Goal: Information Seeking & Learning: Learn about a topic

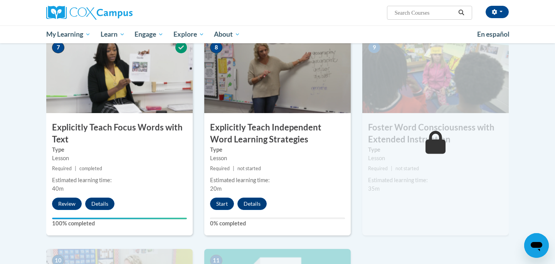
scroll to position [589, 0]
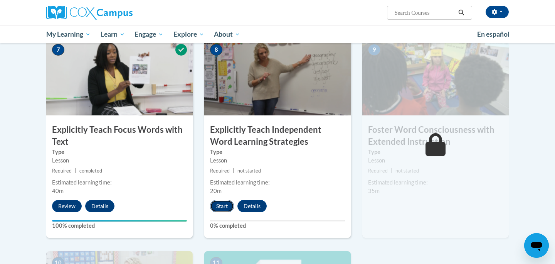
click at [222, 208] on button "Start" at bounding box center [222, 206] width 24 height 12
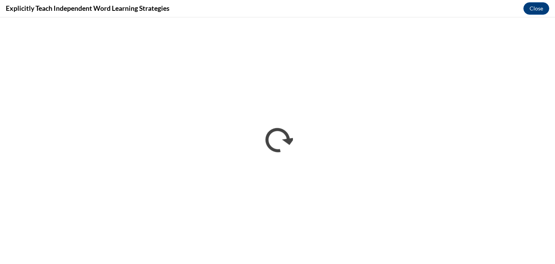
scroll to position [0, 0]
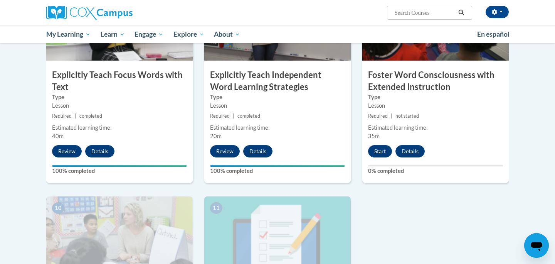
scroll to position [643, 0]
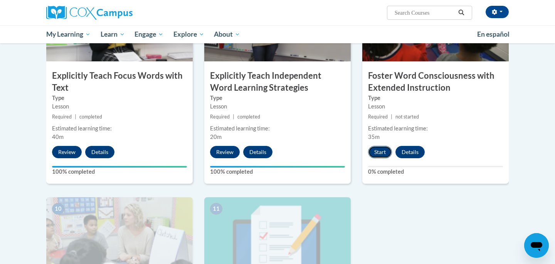
click at [380, 155] on button "Start" at bounding box center [380, 152] width 24 height 12
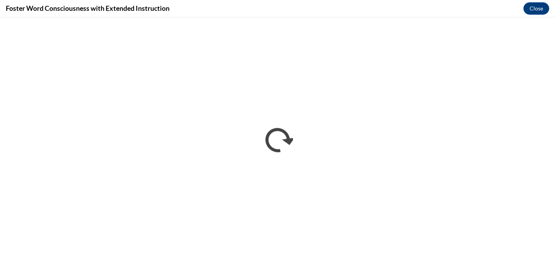
scroll to position [0, 0]
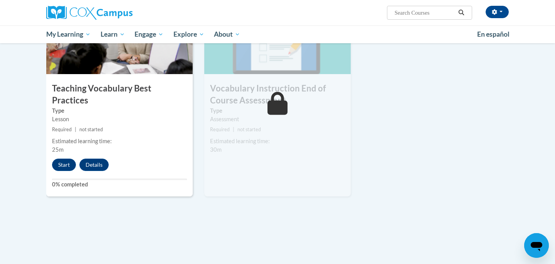
scroll to position [843, 0]
click at [63, 158] on button "Start" at bounding box center [64, 164] width 24 height 12
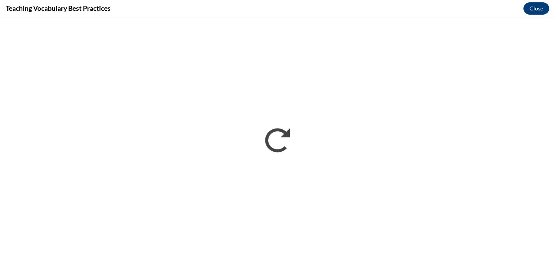
scroll to position [0, 0]
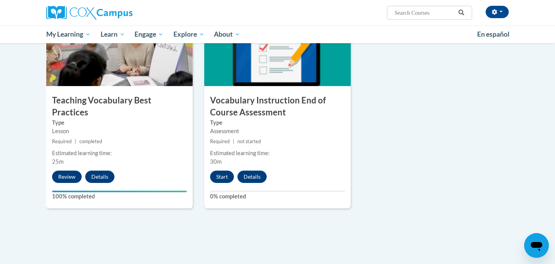
scroll to position [826, 0]
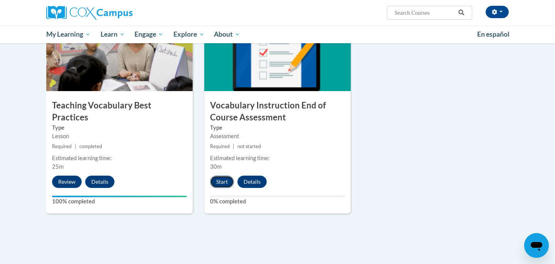
click at [221, 182] on button "Start" at bounding box center [222, 181] width 24 height 12
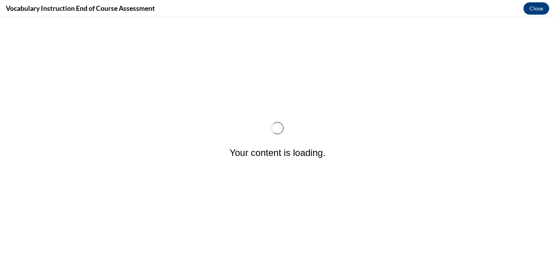
scroll to position [0, 0]
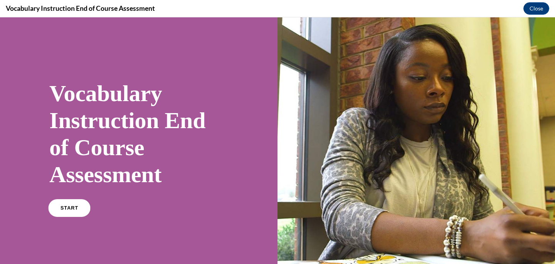
click at [75, 207] on span "START" at bounding box center [70, 208] width 18 height 6
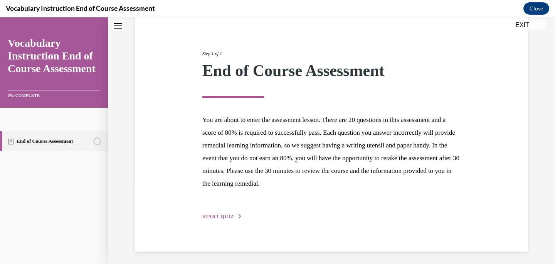
scroll to position [77, 0]
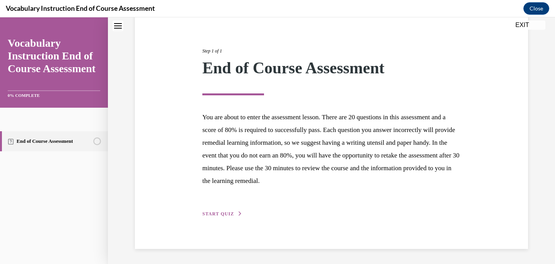
click at [214, 214] on span "START QUIZ" at bounding box center [218, 213] width 32 height 5
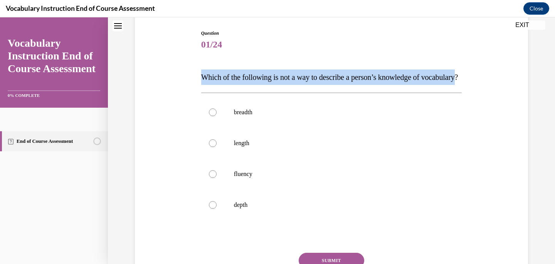
drag, startPoint x: 237, startPoint y: 93, endPoint x: 199, endPoint y: 72, distance: 42.4
click at [199, 72] on div "Question 01/24 Which of the following is not a way to describe a person’s knowl…" at bounding box center [331, 167] width 265 height 298
copy span "Which of the following is not a way to describe a person’s knowledge of vocabul…"
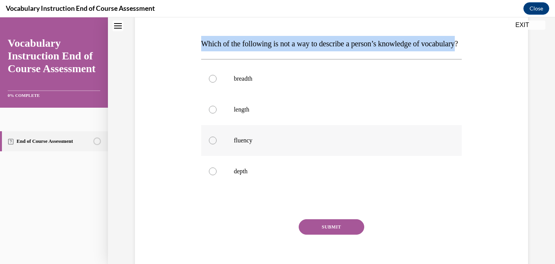
scroll to position [112, 0]
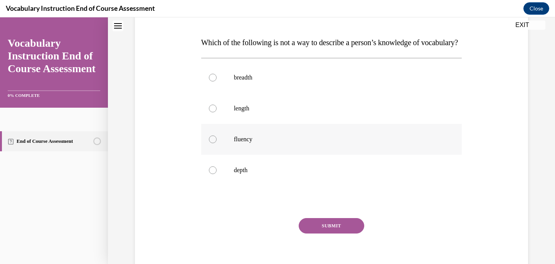
click at [212, 143] on div at bounding box center [213, 139] width 8 height 8
click at [212, 143] on input "fluency" at bounding box center [213, 139] width 8 height 8
radio input "true"
click at [330, 233] on button "SUBMIT" at bounding box center [332, 225] width 66 height 15
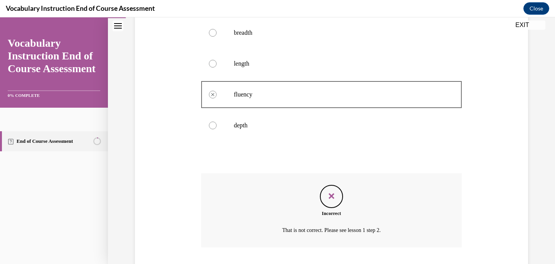
scroll to position [223, 0]
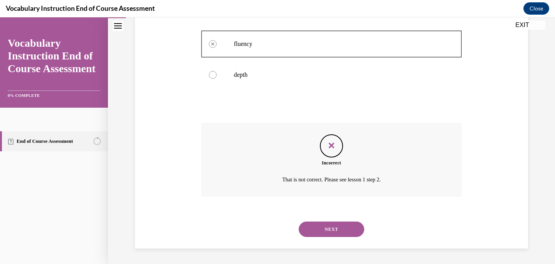
click at [341, 225] on button "NEXT" at bounding box center [332, 228] width 66 height 15
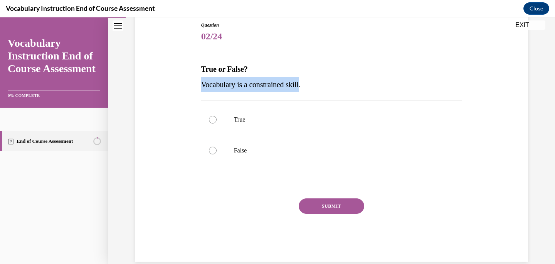
drag, startPoint x: 305, startPoint y: 84, endPoint x: 192, endPoint y: 89, distance: 113.4
click at [192, 89] on div "Question 02/24 True or False? Vocabulary is a constrained skill. True False Inc…" at bounding box center [331, 129] width 397 height 263
copy span "Vocabulary is a constrained skill"
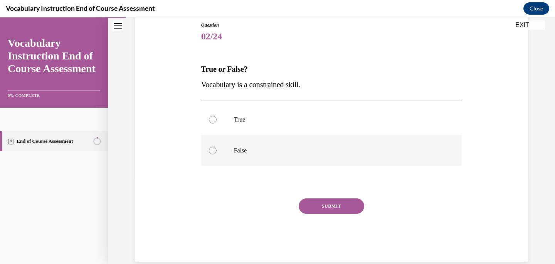
click at [211, 149] on div at bounding box center [213, 150] width 8 height 8
click at [211, 149] on input "False" at bounding box center [213, 150] width 8 height 8
radio input "true"
click at [334, 206] on button "SUBMIT" at bounding box center [332, 205] width 66 height 15
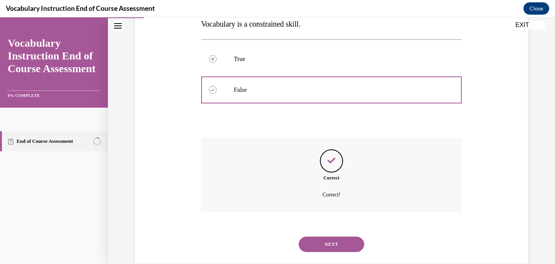
scroll to position [161, 0]
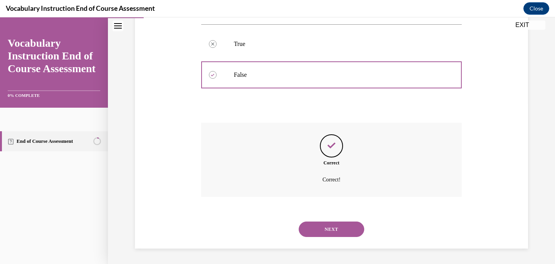
click at [333, 226] on button "NEXT" at bounding box center [332, 228] width 66 height 15
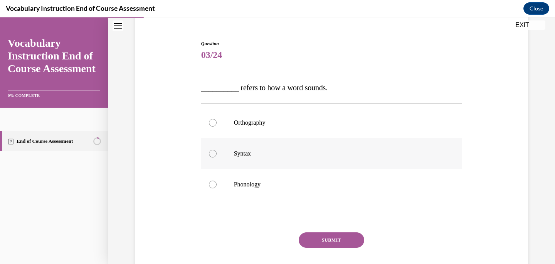
scroll to position [68, 0]
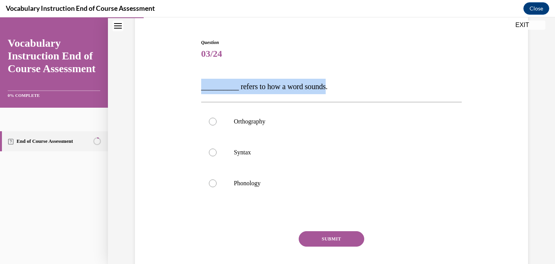
drag, startPoint x: 332, startPoint y: 86, endPoint x: 200, endPoint y: 91, distance: 132.3
click at [200, 91] on div "Question 03/24 __________ refers to how a word sounds. Orthography Syntax Phono…" at bounding box center [331, 160] width 265 height 267
copy span "__________ refers to how a word sounds"
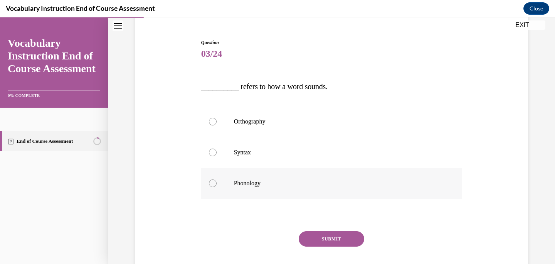
click at [213, 182] on div at bounding box center [213, 183] width 8 height 8
click at [213, 182] on input "Phonology" at bounding box center [213, 183] width 8 height 8
radio input "true"
click at [334, 237] on button "SUBMIT" at bounding box center [332, 238] width 66 height 15
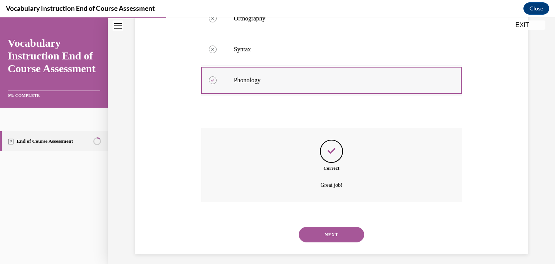
scroll to position [177, 0]
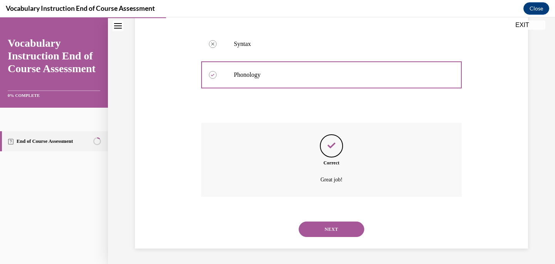
click at [333, 229] on button "NEXT" at bounding box center [332, 228] width 66 height 15
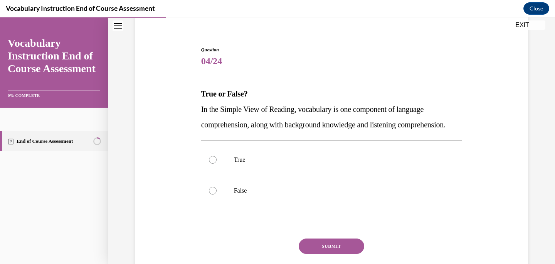
scroll to position [61, 0]
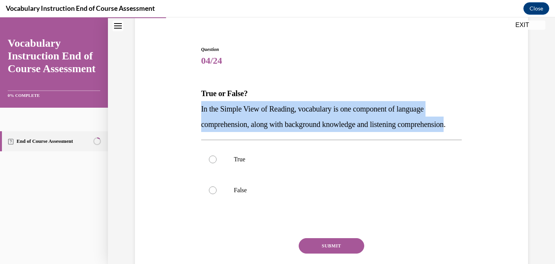
drag, startPoint x: 252, startPoint y: 139, endPoint x: 188, endPoint y: 113, distance: 69.5
click at [188, 113] on div "Question 04/24 True or False? In the Simple View of Reading, vocabulary is one …" at bounding box center [331, 162] width 397 height 278
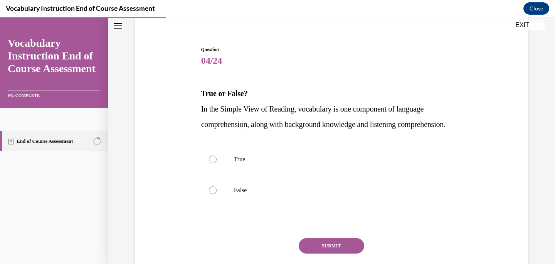
drag, startPoint x: 188, startPoint y: 113, endPoint x: 174, endPoint y: 110, distance: 13.8
click at [174, 110] on div "Question 04/24 True or False? In the Simple View of Reading, vocabulary is one …" at bounding box center [331, 162] width 397 height 278
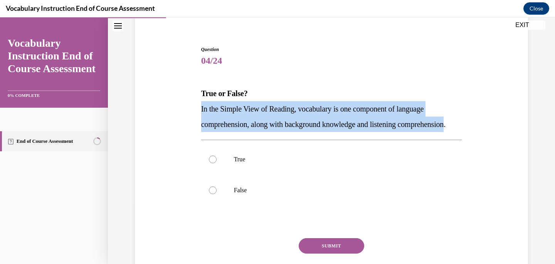
drag, startPoint x: 251, startPoint y: 141, endPoint x: 178, endPoint y: 110, distance: 79.3
click at [178, 110] on div "Question 04/24 True or False? In the Simple View of Reading, vocabulary is one …" at bounding box center [331, 162] width 397 height 278
copy span "In the Simple View of Reading, vocabulary is one component of language comprehe…"
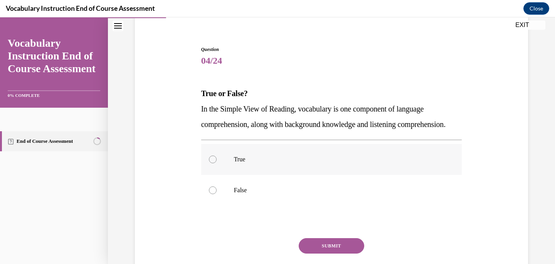
click at [214, 163] on div at bounding box center [213, 159] width 8 height 8
click at [214, 163] on input "True" at bounding box center [213, 159] width 8 height 8
radio input "true"
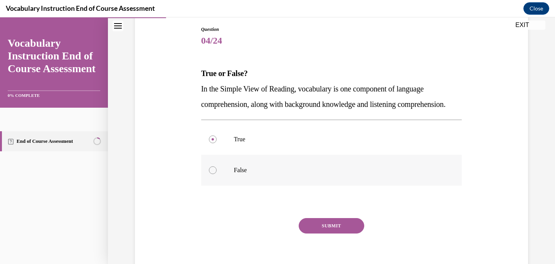
scroll to position [81, 0]
click at [328, 234] on button "SUBMIT" at bounding box center [332, 225] width 66 height 15
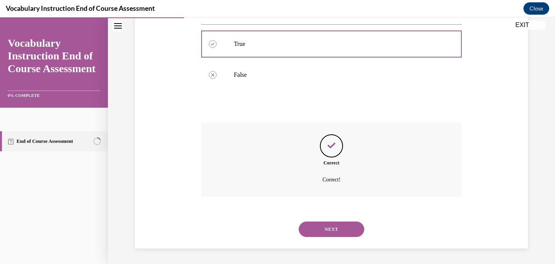
scroll to position [192, 0]
click at [334, 230] on button "NEXT" at bounding box center [332, 228] width 66 height 15
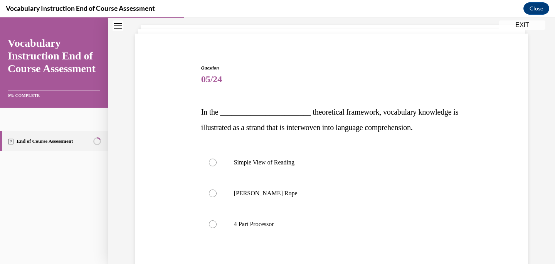
scroll to position [44, 0]
click at [214, 192] on div at bounding box center [213, 193] width 8 height 8
click at [214, 192] on input "Scarborough's Rope" at bounding box center [213, 193] width 8 height 8
radio input "true"
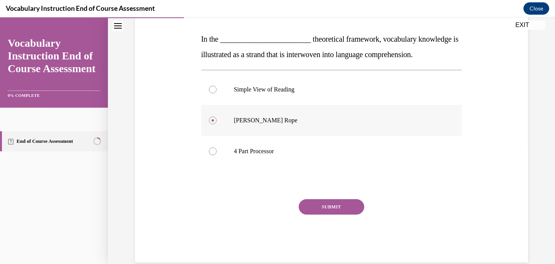
scroll to position [130, 0]
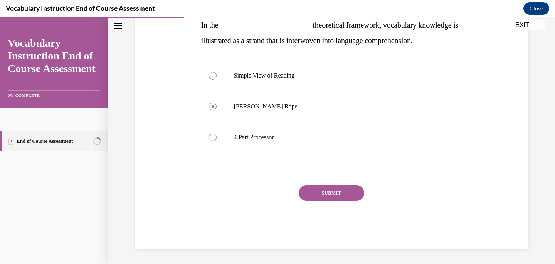
click at [327, 187] on button "SUBMIT" at bounding box center [332, 192] width 66 height 15
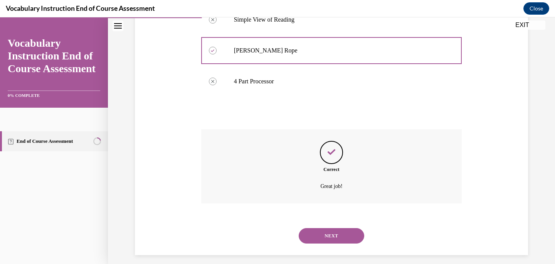
scroll to position [192, 0]
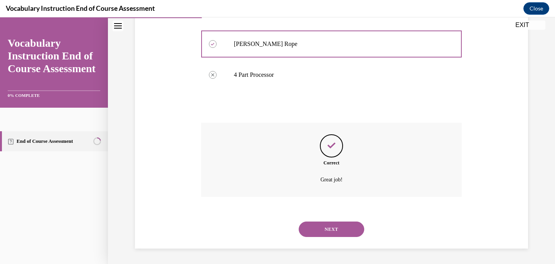
click at [336, 227] on button "NEXT" at bounding box center [332, 228] width 66 height 15
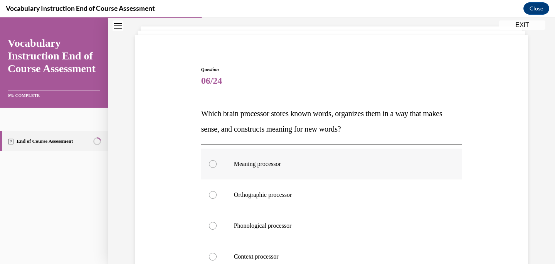
scroll to position [40, 0]
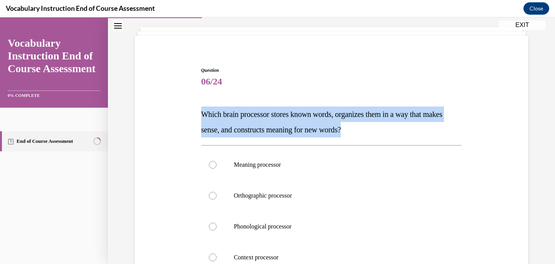
drag, startPoint x: 378, startPoint y: 129, endPoint x: 177, endPoint y: 119, distance: 201.5
click at [177, 119] on div "Question 06/24 Which brain processor stores known words, organizes them in a wa…" at bounding box center [331, 206] width 397 height 325
copy span "Which brain processor stores known words, organizes them in a way that makes se…"
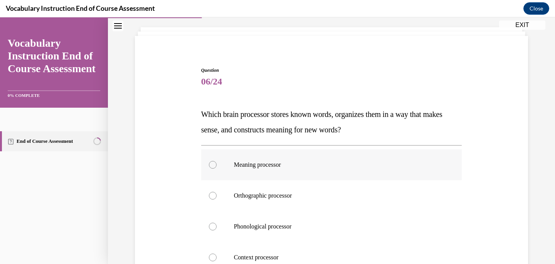
click at [215, 163] on div at bounding box center [213, 165] width 8 height 8
click at [215, 163] on input "Meaning processor" at bounding box center [213, 165] width 8 height 8
radio input "true"
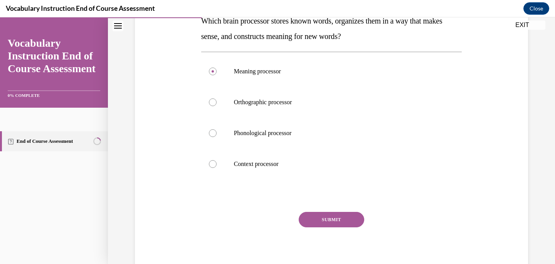
click at [327, 214] on button "SUBMIT" at bounding box center [332, 219] width 66 height 15
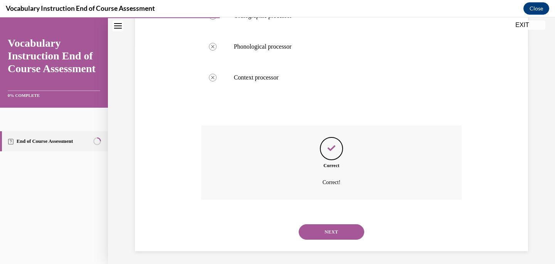
scroll to position [223, 0]
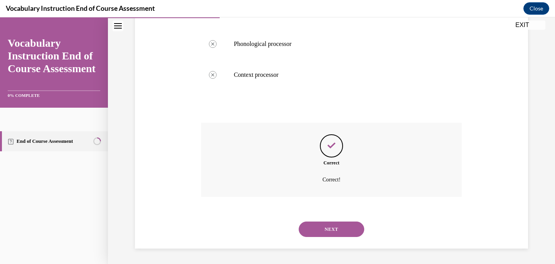
click at [334, 226] on button "NEXT" at bounding box center [332, 228] width 66 height 15
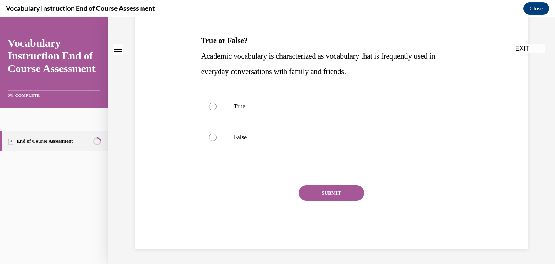
scroll to position [0, 0]
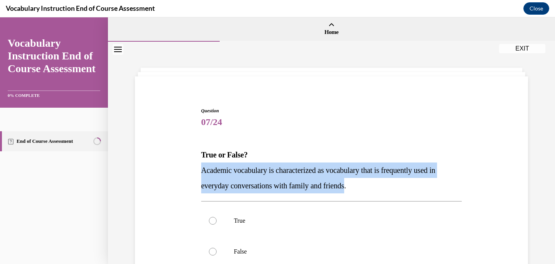
drag, startPoint x: 354, startPoint y: 186, endPoint x: 197, endPoint y: 175, distance: 157.3
click at [197, 174] on div "Question 07/24 True or False? Academic vocabulary is characterized as vocabular…" at bounding box center [331, 223] width 397 height 278
copy span "Academic vocabulary is characterized as vocabulary that is frequently used in e…"
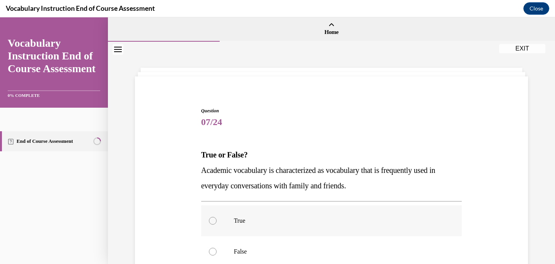
click at [274, 225] on label "True" at bounding box center [331, 220] width 261 height 31
click at [217, 224] on input "True" at bounding box center [213, 221] width 8 height 8
radio input "true"
click at [211, 251] on div at bounding box center [213, 251] width 8 height 8
click at [211, 251] on input "False" at bounding box center [213, 251] width 8 height 8
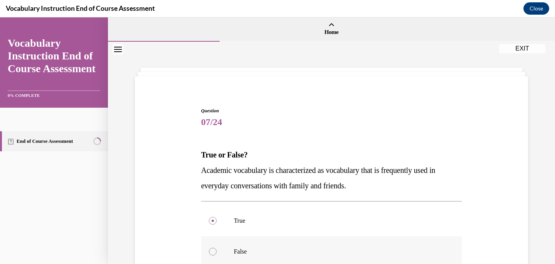
radio input "true"
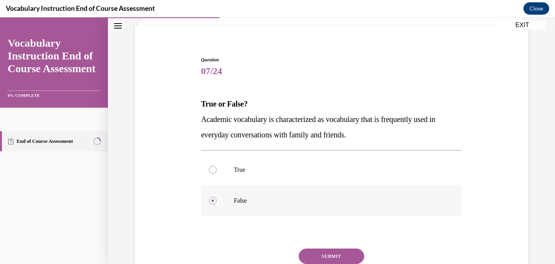
scroll to position [55, 0]
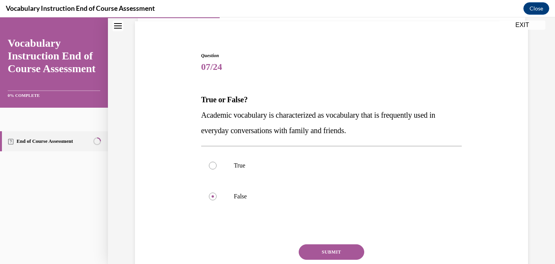
click at [342, 251] on button "SUBMIT" at bounding box center [332, 251] width 66 height 15
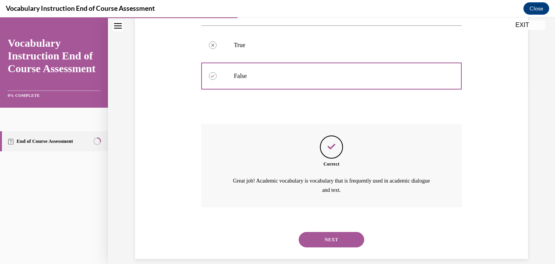
scroll to position [185, 0]
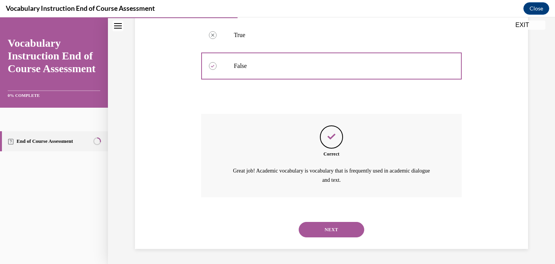
click at [331, 227] on button "NEXT" at bounding box center [332, 229] width 66 height 15
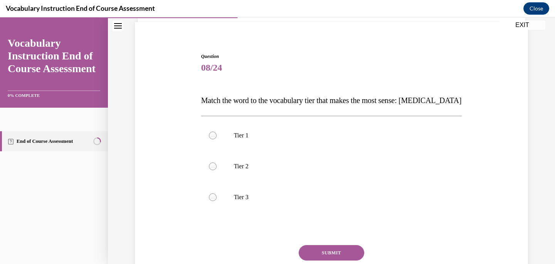
scroll to position [51, 0]
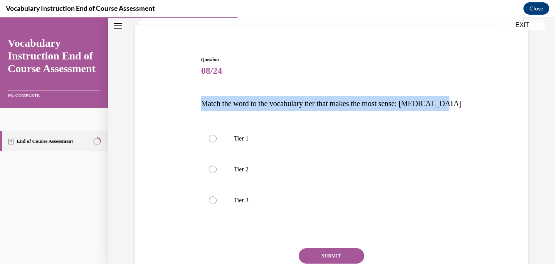
drag, startPoint x: 458, startPoint y: 102, endPoint x: 219, endPoint y: 88, distance: 239.8
click at [219, 88] on div "Question 08/24 Match the word to the vocabulary tier that makes the most sense:…" at bounding box center [331, 183] width 261 height 255
copy span "Match the word to the vocabulary tier that makes the most sense: anaphylaxis"
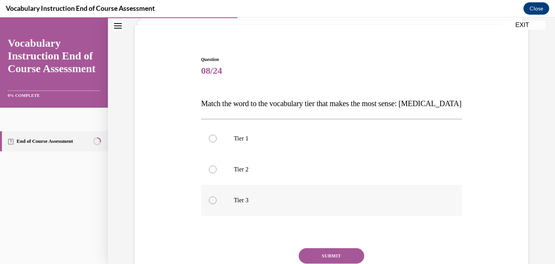
click at [212, 198] on div at bounding box center [213, 200] width 8 height 8
click at [212, 198] on input "Tier 3" at bounding box center [213, 200] width 8 height 8
radio input "true"
click at [337, 253] on button "SUBMIT" at bounding box center [332, 255] width 66 height 15
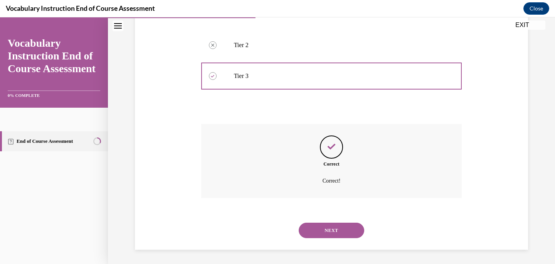
scroll to position [177, 0]
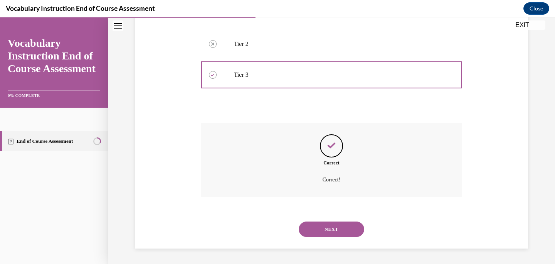
click at [343, 228] on button "NEXT" at bounding box center [332, 228] width 66 height 15
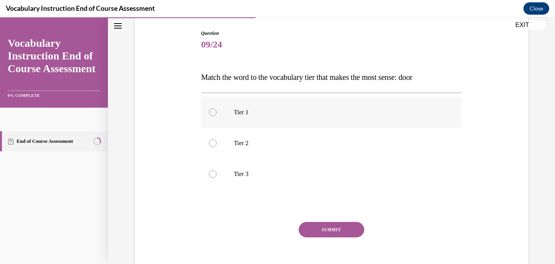
scroll to position [78, 0]
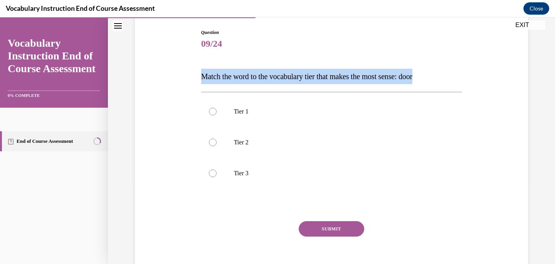
drag, startPoint x: 434, startPoint y: 75, endPoint x: 261, endPoint y: 56, distance: 174.1
click at [261, 55] on div "Question 09/24 Match the word to the vocabulary tier that makes the most sense:…" at bounding box center [331, 156] width 261 height 255
copy span "Match the word to the vocabulary tier that makes the most sense: door"
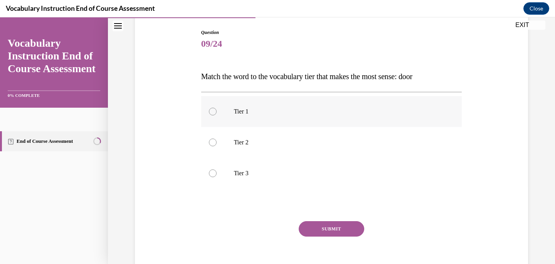
click at [214, 111] on div at bounding box center [213, 112] width 8 height 8
click at [214, 111] on input "Tier 1" at bounding box center [213, 112] width 8 height 8
radio input "true"
click at [329, 231] on button "SUBMIT" at bounding box center [332, 228] width 66 height 15
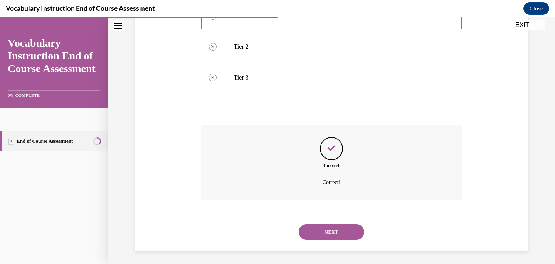
scroll to position [177, 0]
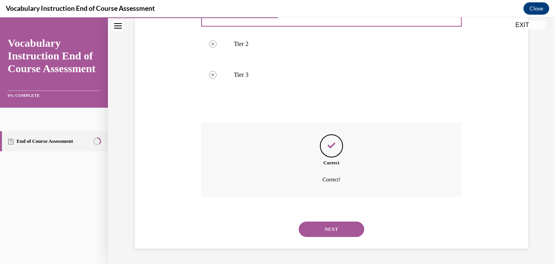
click at [338, 225] on button "NEXT" at bounding box center [332, 228] width 66 height 15
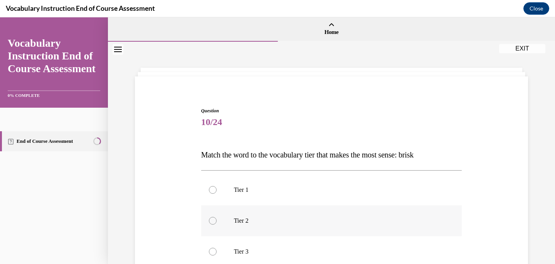
scroll to position [54, 0]
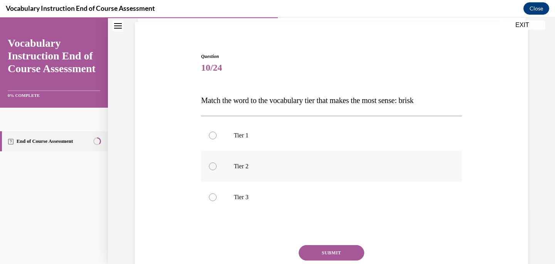
click at [213, 166] on div at bounding box center [213, 166] width 8 height 8
click at [213, 166] on input "Tier 2" at bounding box center [213, 166] width 8 height 8
radio input "true"
click at [334, 253] on button "SUBMIT" at bounding box center [332, 252] width 66 height 15
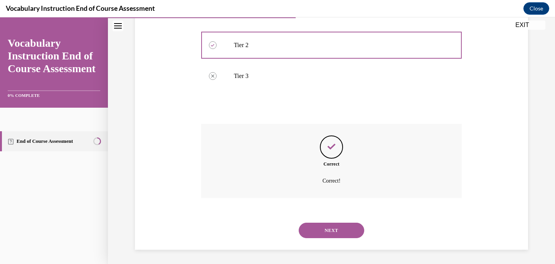
scroll to position [177, 0]
click at [335, 227] on button "NEXT" at bounding box center [332, 228] width 66 height 15
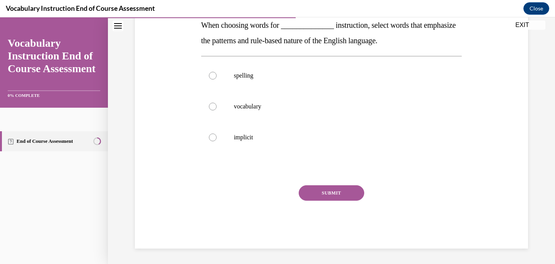
scroll to position [0, 0]
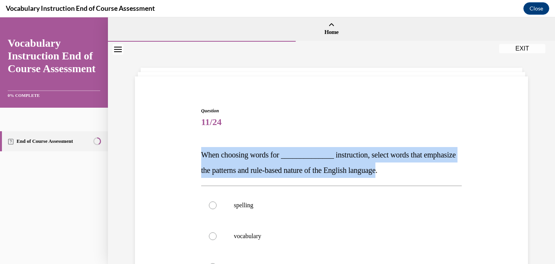
drag, startPoint x: 430, startPoint y: 172, endPoint x: 205, endPoint y: 148, distance: 226.4
click at [205, 148] on p "When choosing words for ______________ instruction, select words that emphasize…" at bounding box center [331, 162] width 261 height 31
copy span "hen choosing words for ______________ instruction, select words that emphasize …"
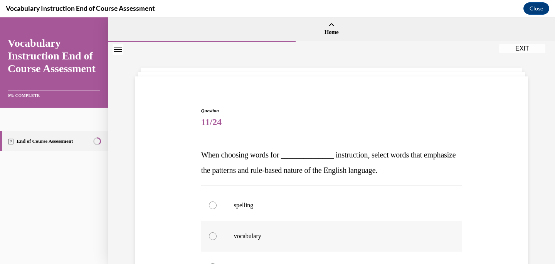
click at [302, 226] on label "vocabulary" at bounding box center [331, 236] width 261 height 31
click at [217, 232] on input "vocabulary" at bounding box center [213, 236] width 8 height 8
radio input "true"
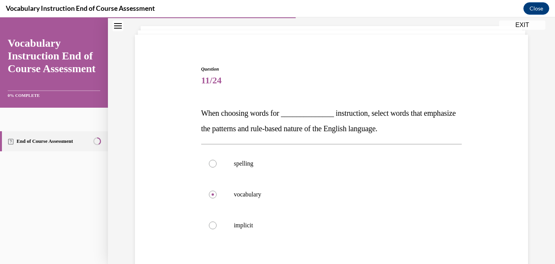
scroll to position [41, 0]
click at [212, 162] on div at bounding box center [213, 164] width 8 height 8
click at [212, 162] on input "spelling" at bounding box center [213, 164] width 8 height 8
radio input "true"
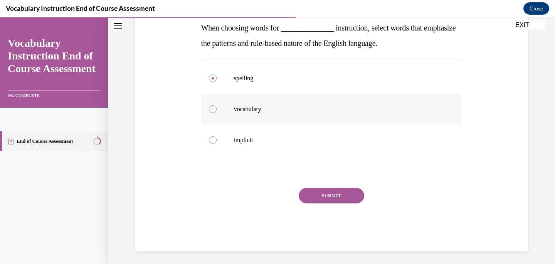
scroll to position [128, 0]
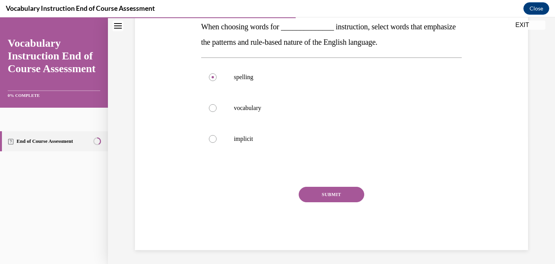
click at [338, 187] on button "SUBMIT" at bounding box center [332, 194] width 66 height 15
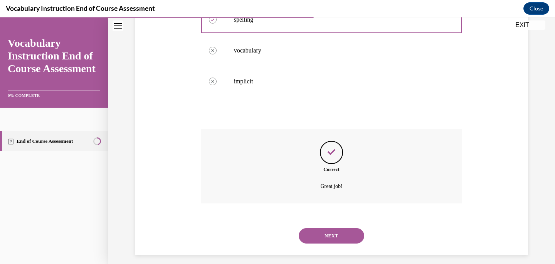
scroll to position [192, 0]
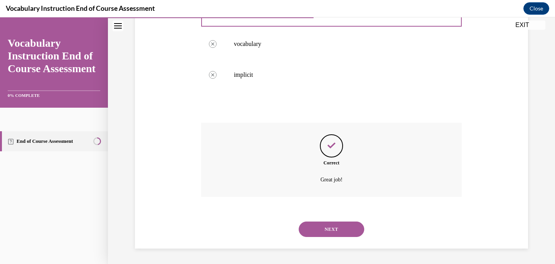
click at [337, 228] on button "NEXT" at bounding box center [332, 228] width 66 height 15
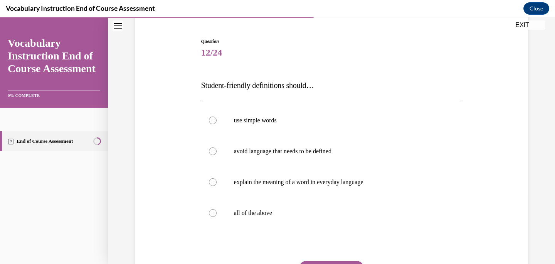
scroll to position [69, 0]
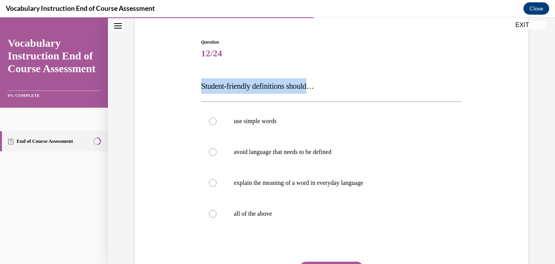
drag, startPoint x: 316, startPoint y: 87, endPoint x: 203, endPoint y: 83, distance: 113.0
click at [202, 82] on span "Student-friendly definitions should…" at bounding box center [257, 86] width 113 height 8
copy span "Student-friendly definitions should"
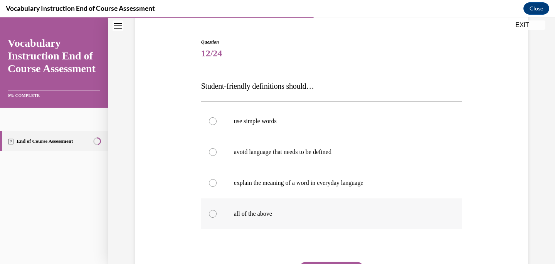
click at [211, 213] on div at bounding box center [213, 214] width 8 height 8
click at [211, 213] on input "all of the above" at bounding box center [213, 214] width 8 height 8
radio input "true"
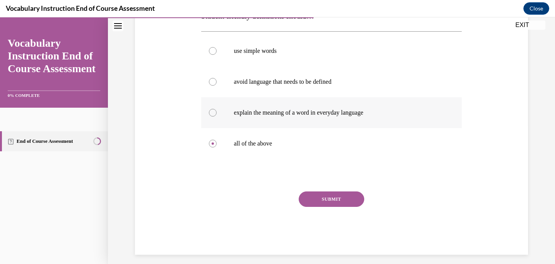
scroll to position [145, 0]
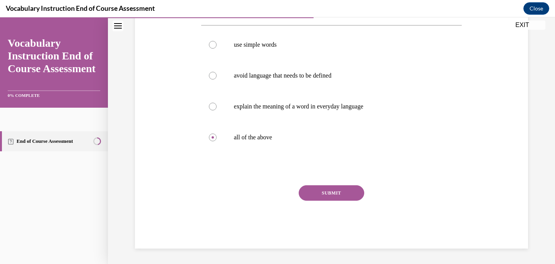
click at [341, 187] on button "SUBMIT" at bounding box center [332, 192] width 66 height 15
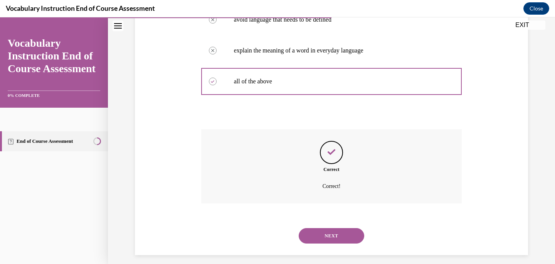
scroll to position [207, 0]
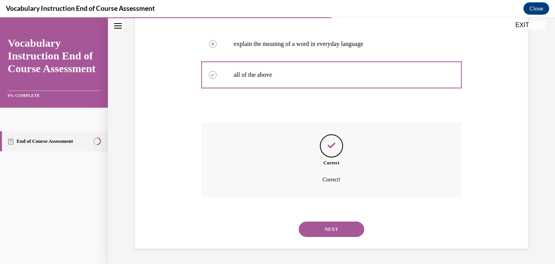
click at [331, 226] on button "NEXT" at bounding box center [332, 228] width 66 height 15
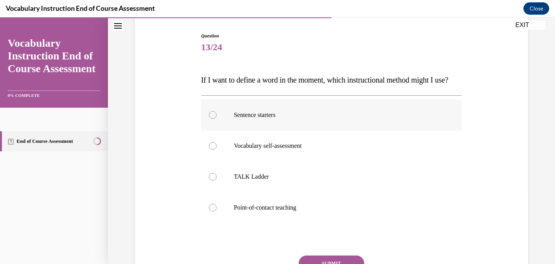
scroll to position [73, 0]
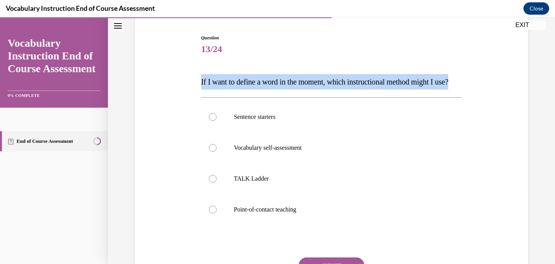
drag, startPoint x: 214, startPoint y: 98, endPoint x: 189, endPoint y: 88, distance: 27.0
click at [189, 88] on div "Question 13/24 If I want to define a word in the moment, which instructional me…" at bounding box center [331, 165] width 397 height 309
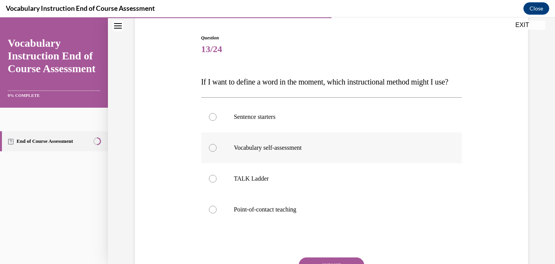
click at [370, 157] on label "Vocabulary self-assessment" at bounding box center [331, 147] width 261 height 31
click at [217, 152] on input "Vocabulary self-assessment" at bounding box center [213, 148] width 8 height 8
radio input "true"
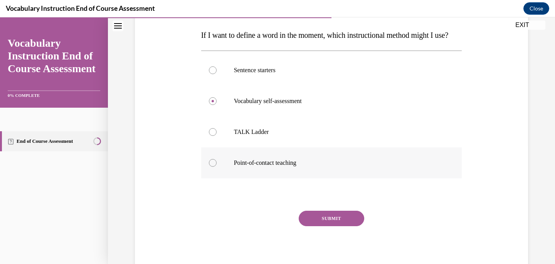
scroll to position [120, 0]
click at [210, 166] on div at bounding box center [213, 162] width 8 height 8
click at [210, 166] on input "Point-of-contact teaching" at bounding box center [213, 162] width 8 height 8
radio input "true"
click at [340, 225] on button "SUBMIT" at bounding box center [332, 217] width 66 height 15
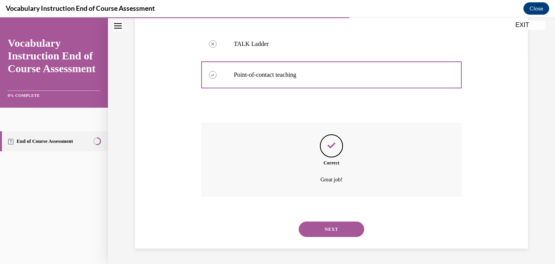
scroll to position [223, 0]
click at [321, 232] on button "NEXT" at bounding box center [332, 228] width 66 height 15
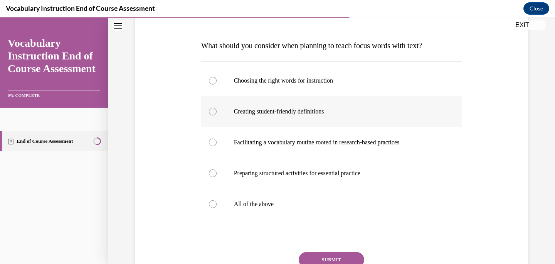
scroll to position [110, 0]
click at [214, 204] on div at bounding box center [213, 203] width 8 height 8
click at [214, 204] on input "All of the above" at bounding box center [213, 203] width 8 height 8
radio input "true"
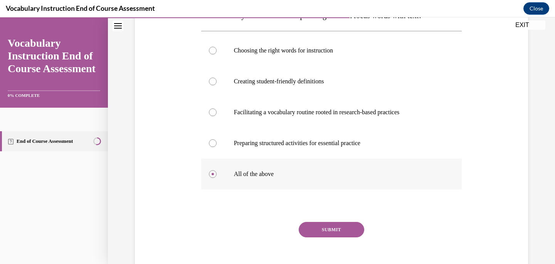
scroll to position [145, 0]
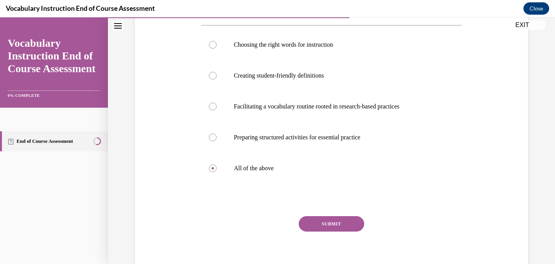
click at [342, 222] on button "SUBMIT" at bounding box center [332, 223] width 66 height 15
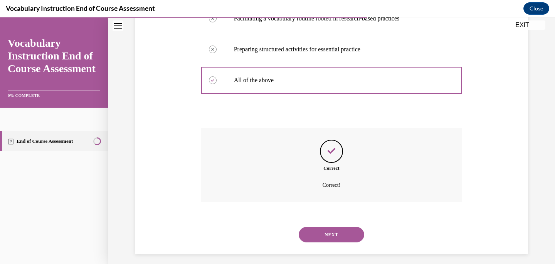
scroll to position [238, 0]
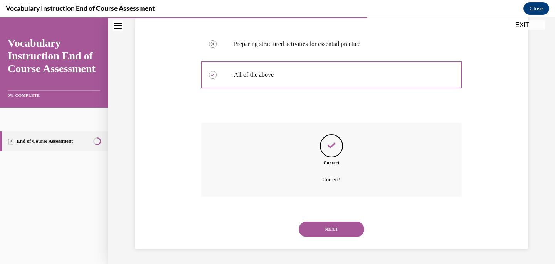
click at [338, 229] on button "NEXT" at bounding box center [332, 228] width 66 height 15
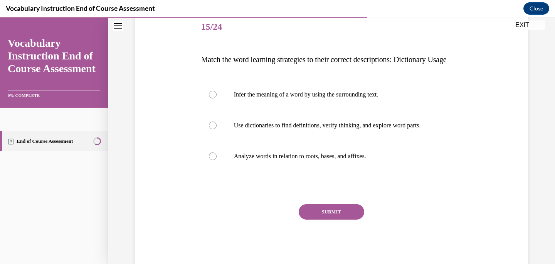
scroll to position [93, 0]
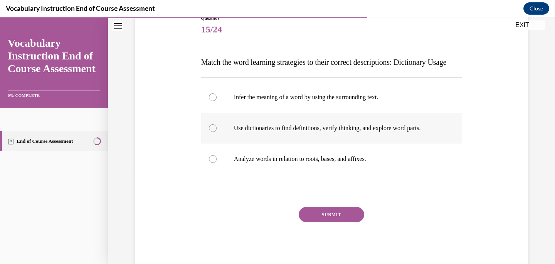
click at [212, 132] on div at bounding box center [213, 128] width 8 height 8
click at [212, 132] on input "Use dictionaries to find definitions, verify thinking, and explore word parts." at bounding box center [213, 128] width 8 height 8
radio input "true"
click at [307, 222] on button "SUBMIT" at bounding box center [332, 214] width 66 height 15
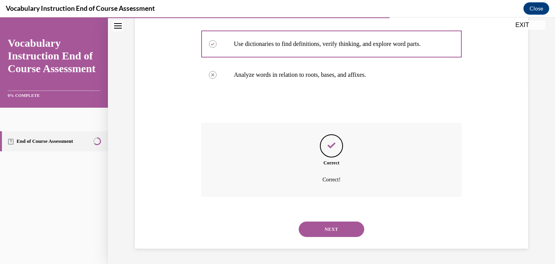
scroll to position [192, 0]
click at [321, 231] on button "NEXT" at bounding box center [332, 228] width 66 height 15
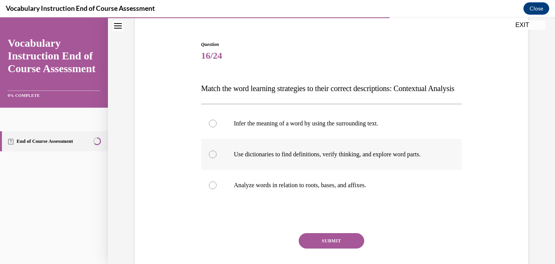
scroll to position [67, 0]
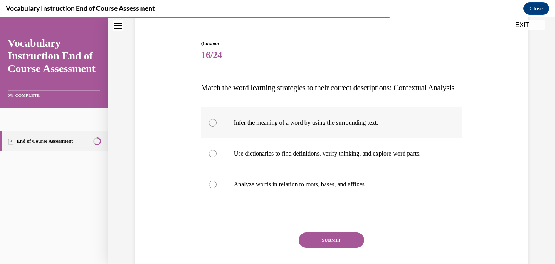
click at [210, 135] on label "Infer the meaning of a word by using the surrounding text." at bounding box center [331, 122] width 261 height 31
click at [210, 126] on input "Infer the meaning of a word by using the surrounding text." at bounding box center [213, 123] width 8 height 8
radio input "true"
click at [327, 247] on button "SUBMIT" at bounding box center [332, 239] width 66 height 15
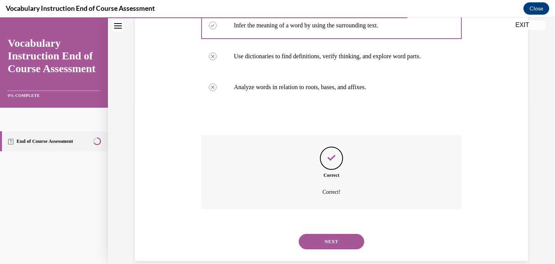
scroll to position [192, 0]
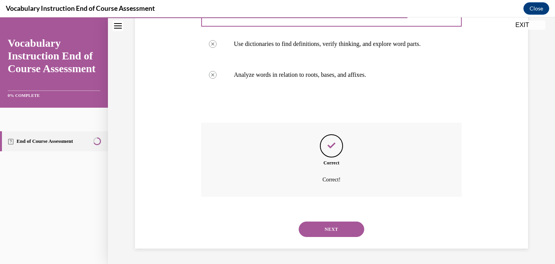
click at [325, 230] on button "NEXT" at bounding box center [332, 228] width 66 height 15
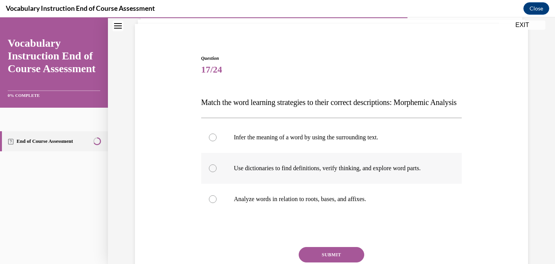
scroll to position [60, 0]
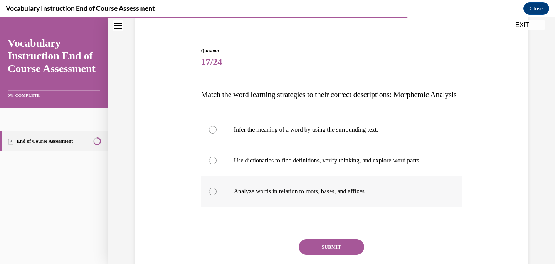
click at [211, 195] on div at bounding box center [213, 191] width 8 height 8
click at [211, 195] on input "Analyze words in relation to roots, bases, and affixes." at bounding box center [213, 191] width 8 height 8
radio input "true"
click at [329, 254] on button "SUBMIT" at bounding box center [332, 246] width 66 height 15
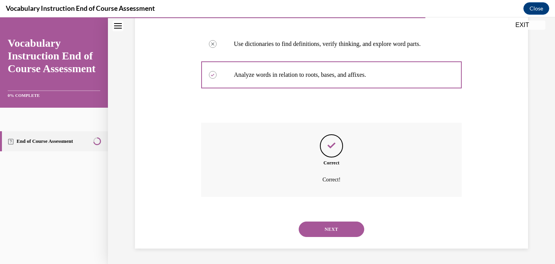
scroll to position [192, 0]
click at [316, 230] on button "NEXT" at bounding box center [332, 228] width 66 height 15
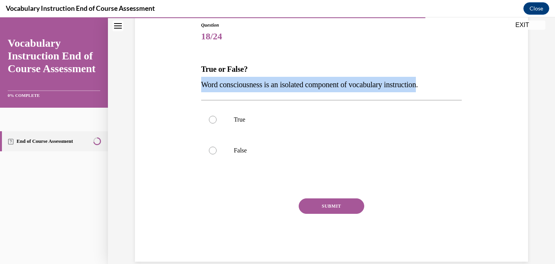
drag, startPoint x: 437, startPoint y: 84, endPoint x: 204, endPoint y: 85, distance: 232.9
click at [204, 85] on span "Word consciousness is an isolated component of vocabulary instruction." at bounding box center [309, 84] width 217 height 8
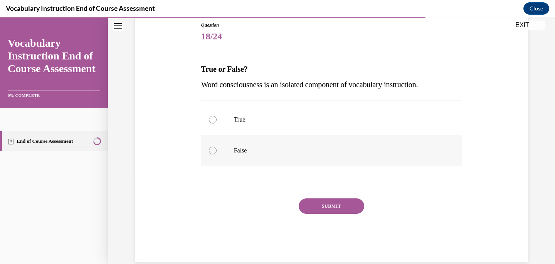
click at [210, 150] on div at bounding box center [213, 150] width 8 height 8
click at [210, 150] on input "False" at bounding box center [213, 150] width 8 height 8
radio input "true"
click at [343, 208] on button "SUBMIT" at bounding box center [332, 205] width 66 height 15
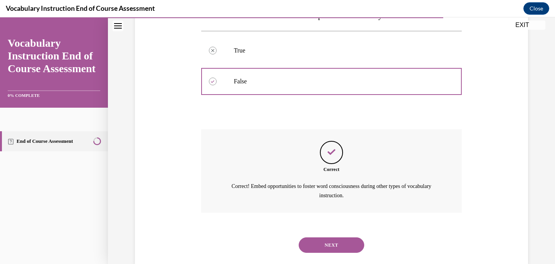
scroll to position [170, 0]
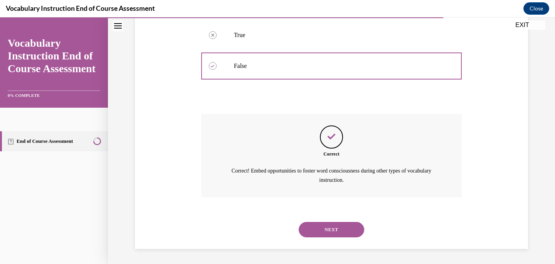
click at [326, 231] on button "NEXT" at bounding box center [332, 229] width 66 height 15
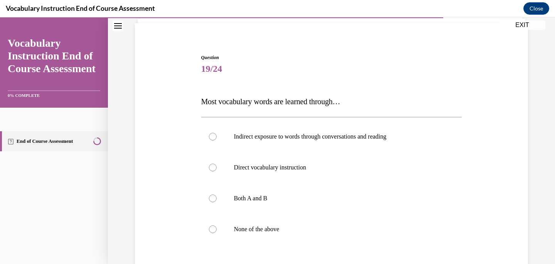
scroll to position [54, 0]
click at [212, 197] on div at bounding box center [213, 198] width 8 height 8
click at [212, 197] on input "Both A and B" at bounding box center [213, 198] width 8 height 8
radio input "true"
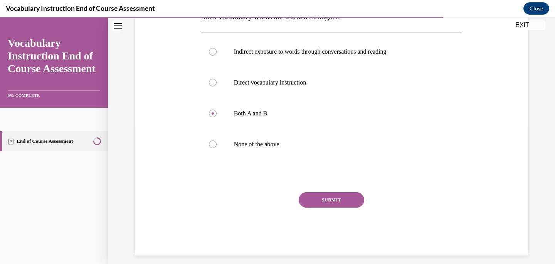
click at [335, 205] on button "SUBMIT" at bounding box center [332, 199] width 66 height 15
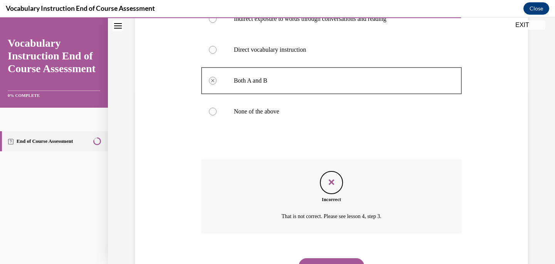
scroll to position [207, 0]
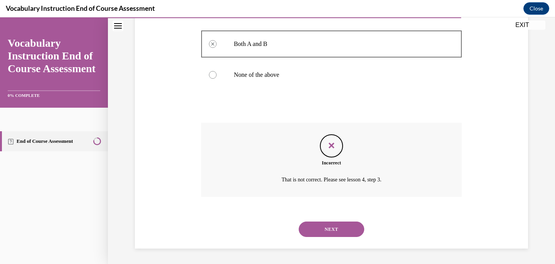
click at [329, 229] on button "NEXT" at bounding box center [332, 228] width 66 height 15
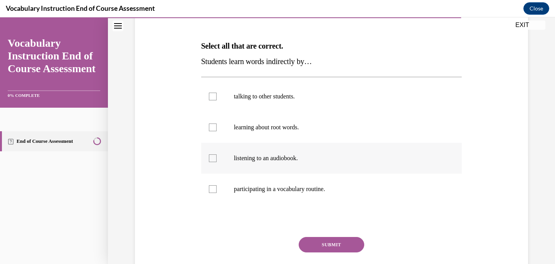
scroll to position [111, 0]
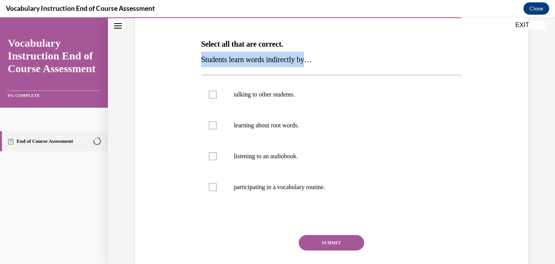
drag, startPoint x: 312, startPoint y: 60, endPoint x: 200, endPoint y: 63, distance: 111.9
click at [200, 63] on div "Question 20/24 Select all that are correct. Students learn words indirectly by……" at bounding box center [331, 141] width 265 height 313
click at [212, 183] on div at bounding box center [213, 187] width 8 height 8
click at [212, 183] on input "participating in a vocabulary routine." at bounding box center [213, 187] width 8 height 8
checkbox input "true"
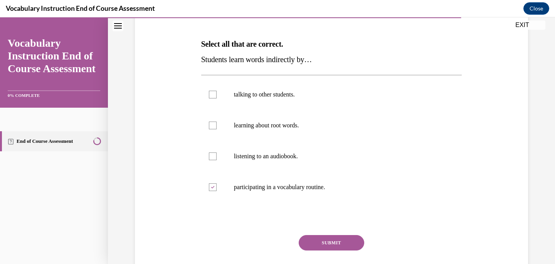
click at [346, 237] on button "SUBMIT" at bounding box center [332, 242] width 66 height 15
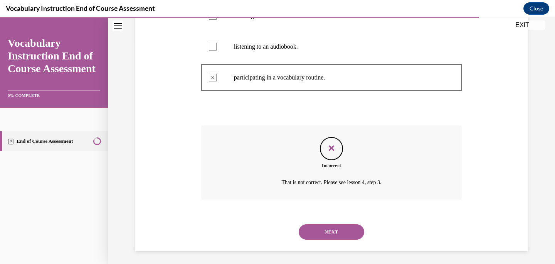
scroll to position [223, 0]
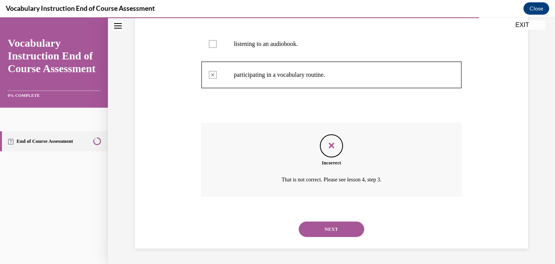
click at [330, 227] on button "NEXT" at bounding box center [332, 228] width 66 height 15
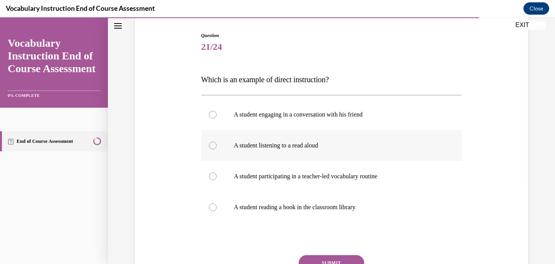
scroll to position [76, 0]
click at [213, 175] on div at bounding box center [213, 176] width 8 height 8
click at [213, 175] on input "A student participating in a teacher-led vocabulary routine" at bounding box center [213, 176] width 8 height 8
radio input "true"
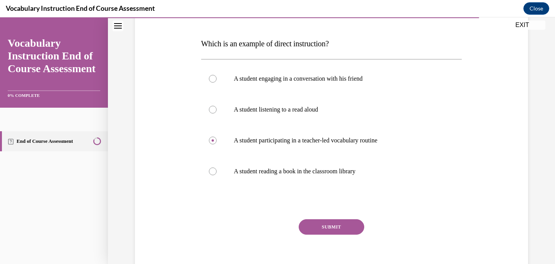
click at [338, 222] on button "SUBMIT" at bounding box center [332, 226] width 66 height 15
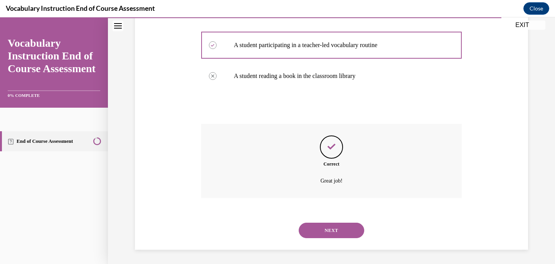
scroll to position [207, 0]
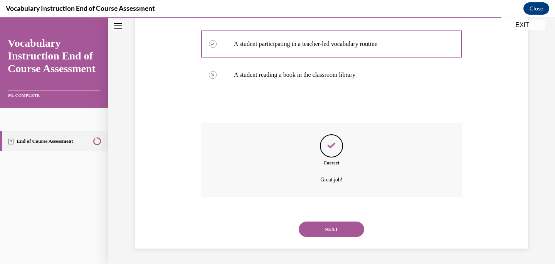
click at [334, 229] on button "NEXT" at bounding box center [332, 228] width 66 height 15
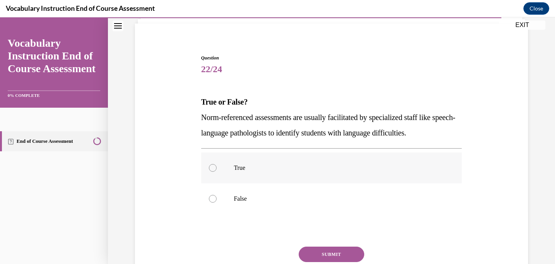
scroll to position [52, 0]
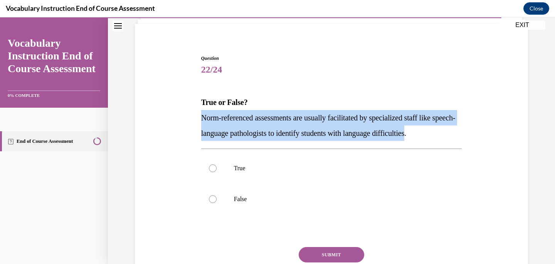
drag, startPoint x: 448, startPoint y: 133, endPoint x: 202, endPoint y: 122, distance: 245.8
click at [202, 122] on p "Norm-referenced assessments are usually facilitated by specialized staff like s…" at bounding box center [331, 125] width 261 height 31
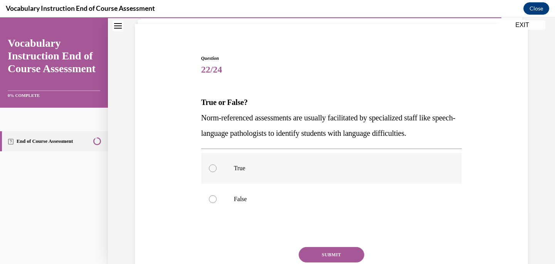
click at [211, 167] on div at bounding box center [213, 168] width 8 height 8
click at [211, 167] on input "True" at bounding box center [213, 168] width 8 height 8
radio input "true"
click at [347, 254] on button "SUBMIT" at bounding box center [332, 254] width 66 height 15
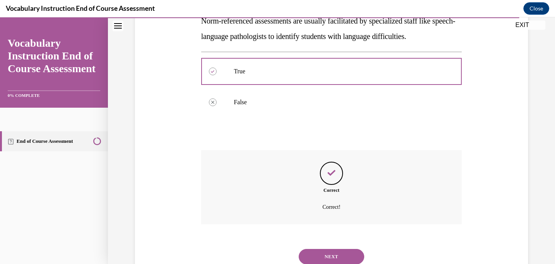
scroll to position [177, 0]
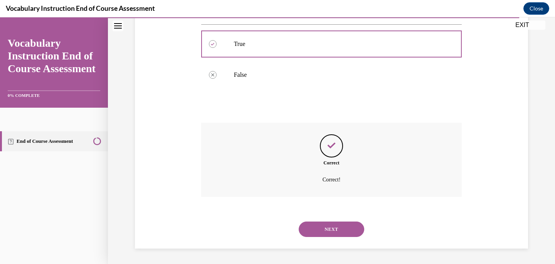
click at [340, 226] on button "NEXT" at bounding box center [332, 228] width 66 height 15
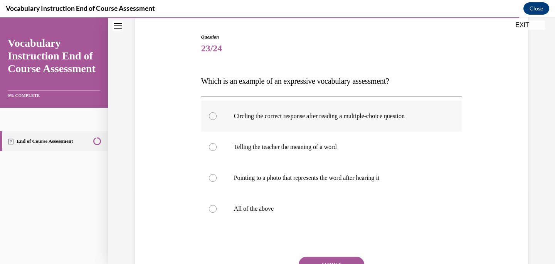
scroll to position [74, 0]
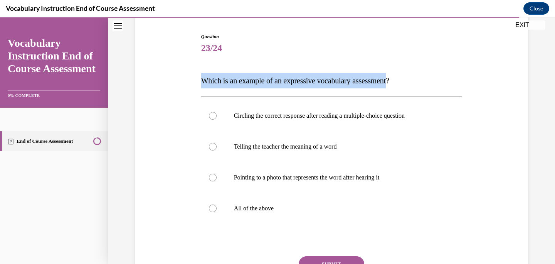
drag, startPoint x: 401, startPoint y: 81, endPoint x: 200, endPoint y: 82, distance: 200.5
click at [200, 82] on div "Question 23/24 Which is an example of an expressive vocabulary assessment? Circ…" at bounding box center [331, 171] width 265 height 298
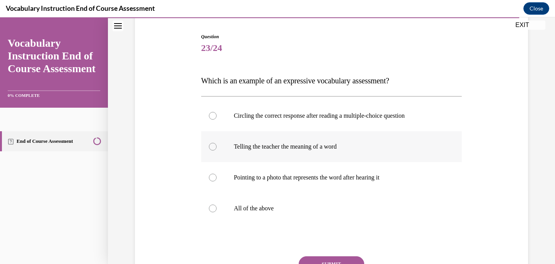
click at [211, 146] on div at bounding box center [213, 147] width 8 height 8
click at [211, 146] on input "Telling the teacher the meaning of a word" at bounding box center [213, 147] width 8 height 8
radio input "true"
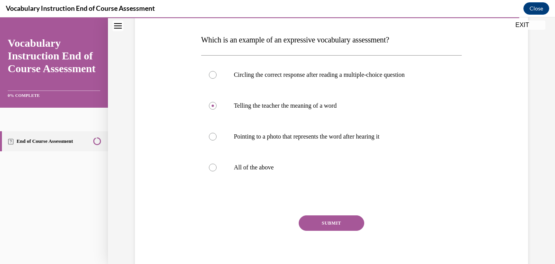
click at [340, 224] on button "SUBMIT" at bounding box center [332, 222] width 66 height 15
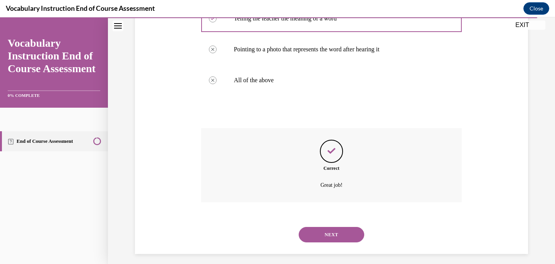
scroll to position [207, 0]
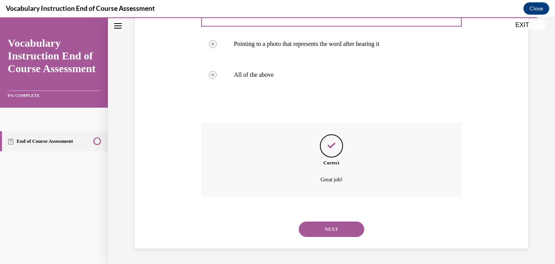
click at [339, 230] on button "NEXT" at bounding box center [332, 228] width 66 height 15
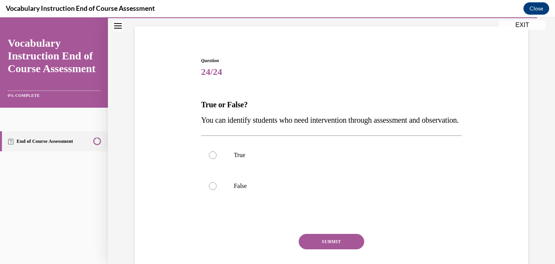
scroll to position [51, 0]
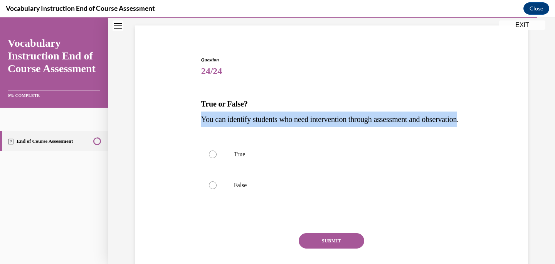
drag, startPoint x: 240, startPoint y: 134, endPoint x: 193, endPoint y: 123, distance: 48.2
click at [193, 123] on div "Question 24/24 True or False? You can identify students who need intervention t…" at bounding box center [331, 164] width 397 height 263
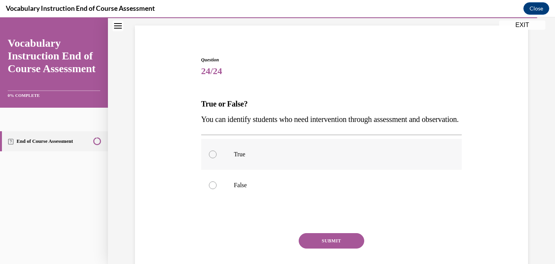
click at [214, 158] on div at bounding box center [213, 154] width 8 height 8
click at [214, 158] on input "True" at bounding box center [213, 154] width 8 height 8
radio input "true"
click at [341, 248] on button "SUBMIT" at bounding box center [332, 240] width 66 height 15
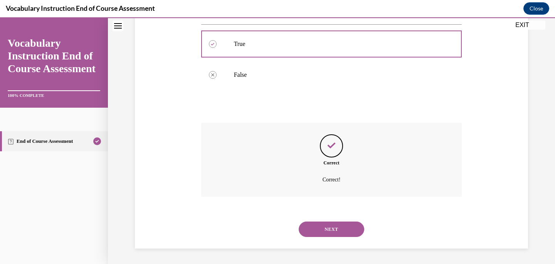
scroll to position [177, 0]
click at [344, 230] on button "NEXT" at bounding box center [332, 228] width 66 height 15
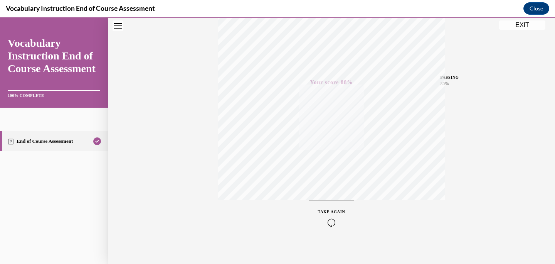
scroll to position [149, 0]
click at [518, 24] on button "EXIT" at bounding box center [522, 24] width 46 height 9
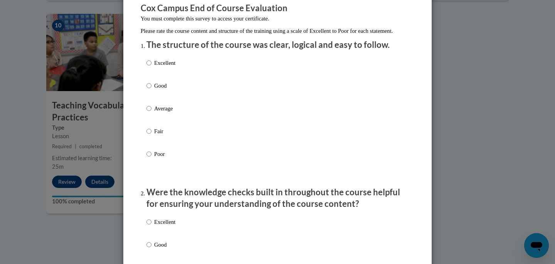
scroll to position [69, 0]
click at [147, 135] on input "Fair" at bounding box center [148, 130] width 5 height 8
radio input "true"
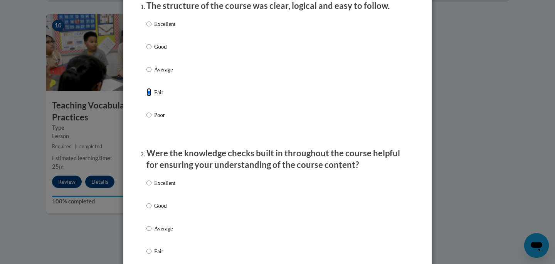
scroll to position [232, 0]
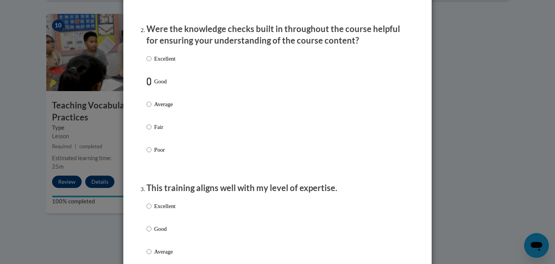
click at [149, 86] on input "Good" at bounding box center [148, 81] width 5 height 8
radio input "true"
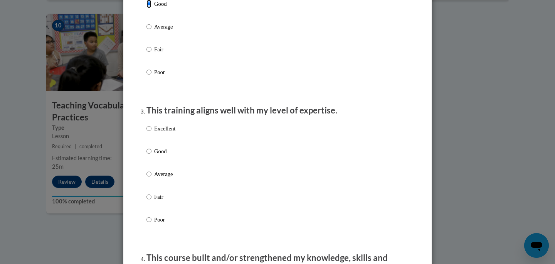
scroll to position [310, 0]
click at [146, 155] on input "Good" at bounding box center [148, 150] width 5 height 8
radio input "true"
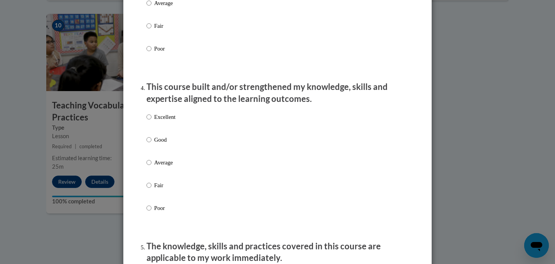
scroll to position [480, 0]
click at [148, 143] on input "Good" at bounding box center [148, 139] width 5 height 8
radio input "true"
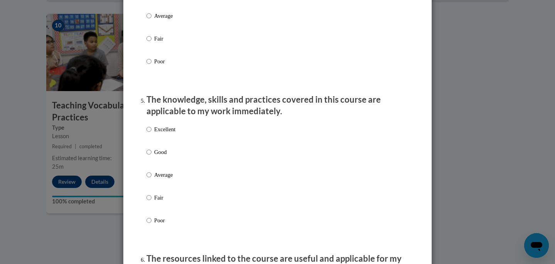
scroll to position [627, 0]
click at [150, 133] on input "Excellent" at bounding box center [148, 129] width 5 height 8
radio input "true"
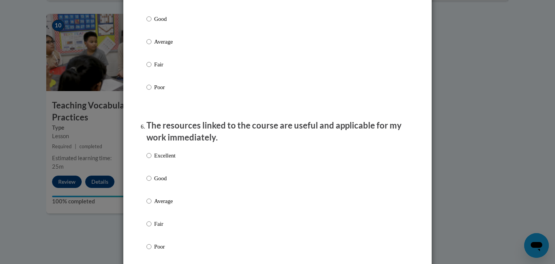
scroll to position [815, 0]
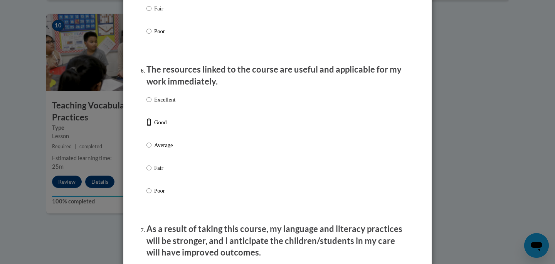
click at [147, 126] on input "Good" at bounding box center [148, 122] width 5 height 8
radio input "true"
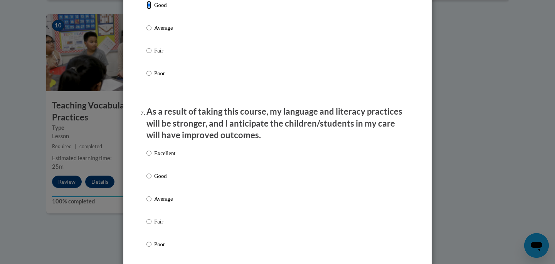
scroll to position [961, 0]
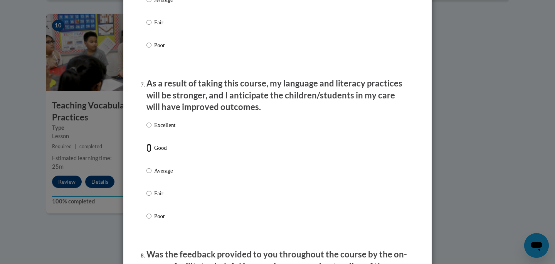
click at [149, 152] on input "Good" at bounding box center [148, 147] width 5 height 8
radio input "true"
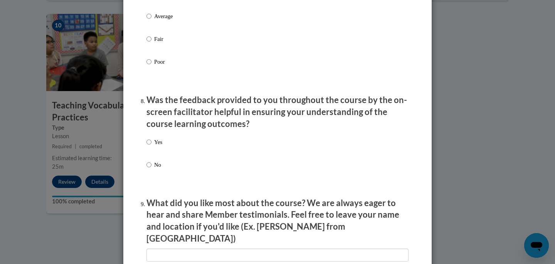
scroll to position [1175, 0]
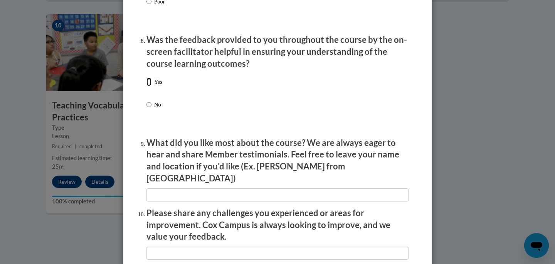
click at [149, 86] on input "Yes" at bounding box center [148, 81] width 5 height 8
radio input "true"
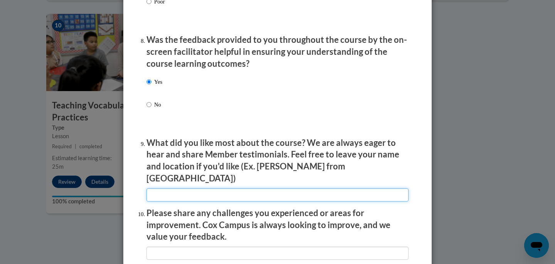
click at [176, 193] on input "textbox" at bounding box center [277, 194] width 262 height 13
type input "L"
type input "Refreshing my knowledge"
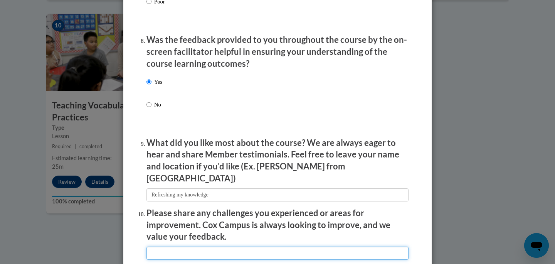
click at [178, 246] on input "textbox" at bounding box center [277, 252] width 262 height 13
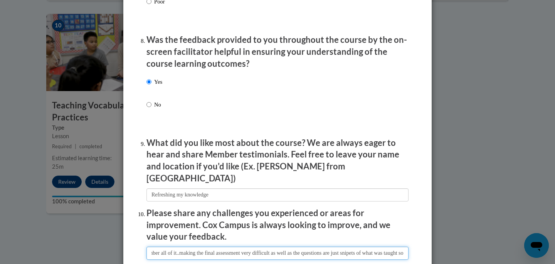
scroll to position [0, 101]
click at [343, 250] on input "textbox" at bounding box center [277, 252] width 262 height 13
click at [340, 248] on input "textbox" at bounding box center [277, 252] width 262 height 13
click at [405, 249] on input "textbox" at bounding box center [277, 252] width 262 height 13
drag, startPoint x: 400, startPoint y: 249, endPoint x: 408, endPoint y: 249, distance: 8.5
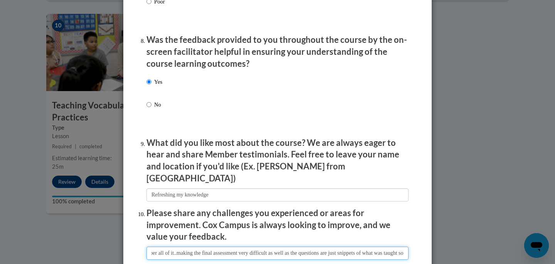
click at [408, 249] on input "textbox" at bounding box center [277, 252] width 262 height 13
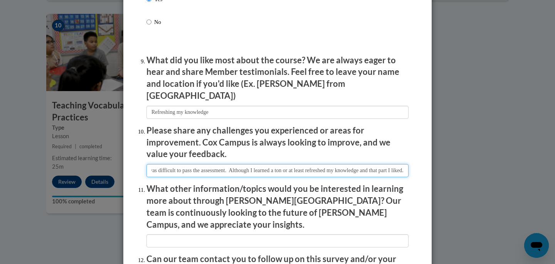
scroll to position [1318, 0]
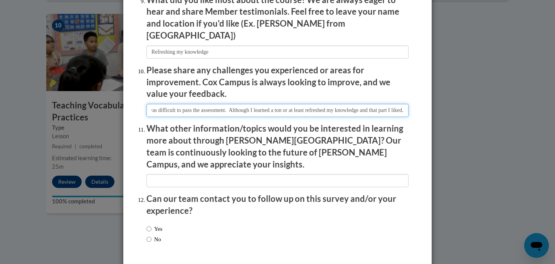
type input "The info is too great to remember all of it..making the final assessment very d…"
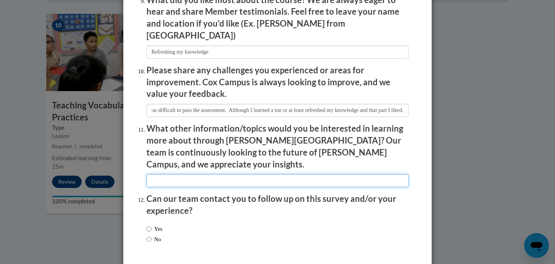
click at [214, 174] on input "textbox" at bounding box center [277, 180] width 262 height 13
type input "None"
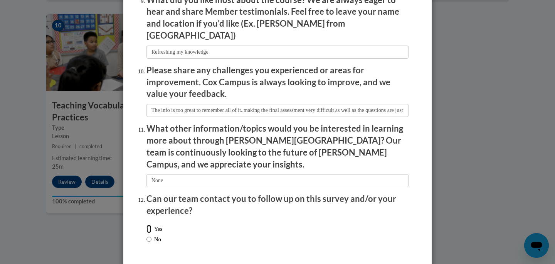
click at [148, 224] on input "Yes" at bounding box center [148, 228] width 5 height 8
radio input "true"
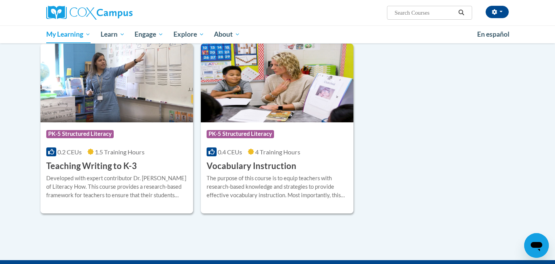
scroll to position [594, 0]
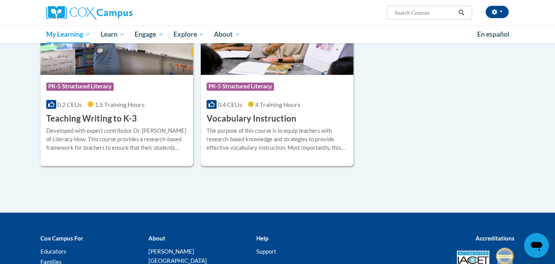
click at [241, 155] on div "The purpose of this course is to equip teachers with research-based knowledge a…" at bounding box center [277, 141] width 141 height 31
